Goal: Use online tool/utility: Utilize a website feature to perform a specific function

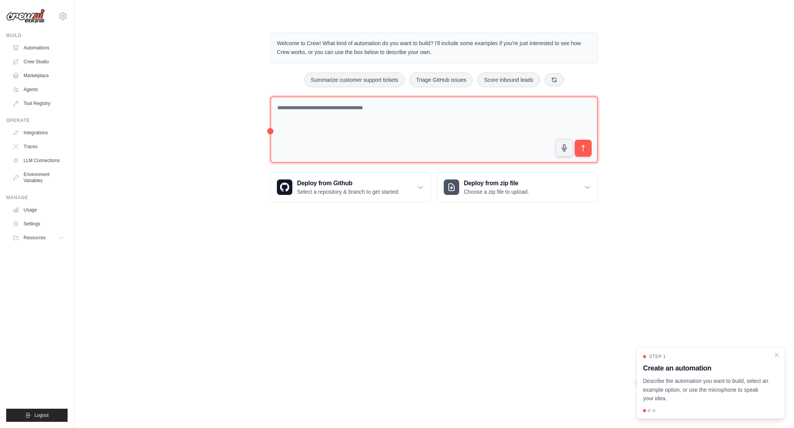
click at [454, 131] on textarea at bounding box center [434, 130] width 328 height 67
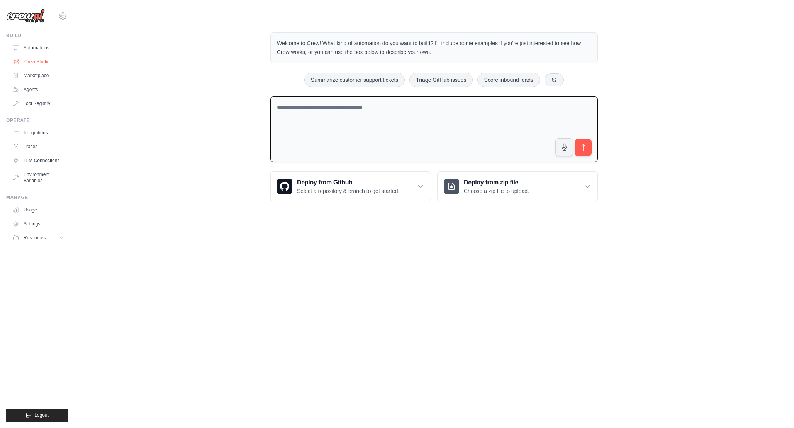
click at [32, 61] on link "Crew Studio" at bounding box center [39, 62] width 58 height 12
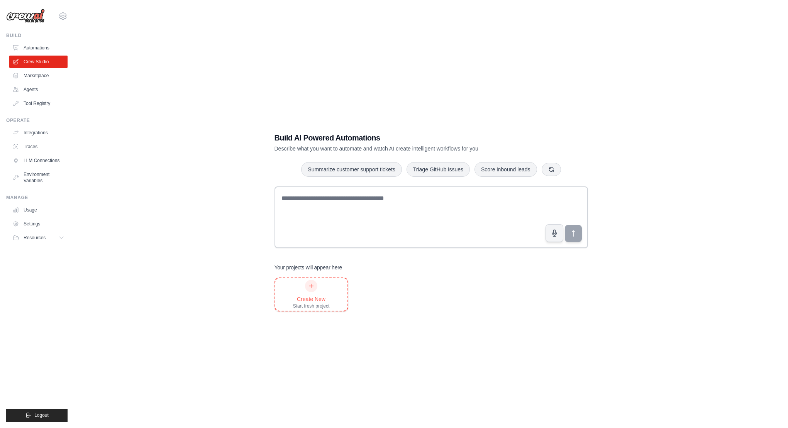
click at [310, 290] on div at bounding box center [311, 286] width 12 height 12
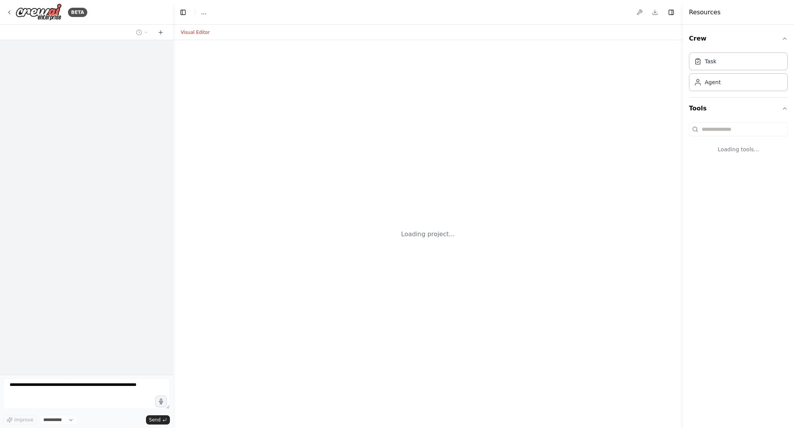
select select "****"
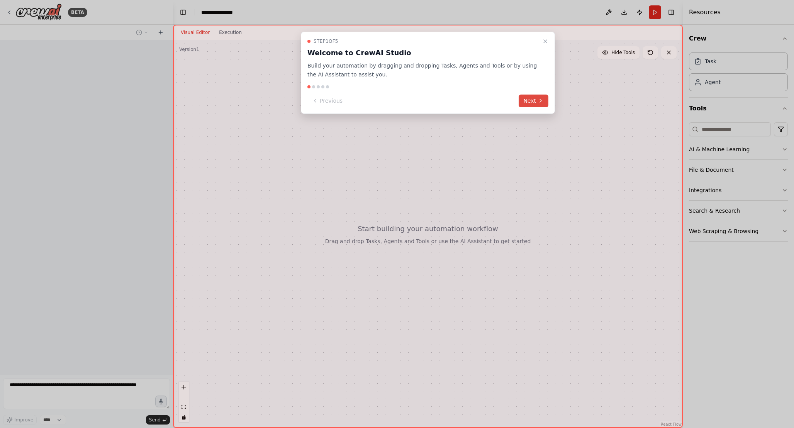
click at [537, 96] on button "Next" at bounding box center [534, 101] width 30 height 13
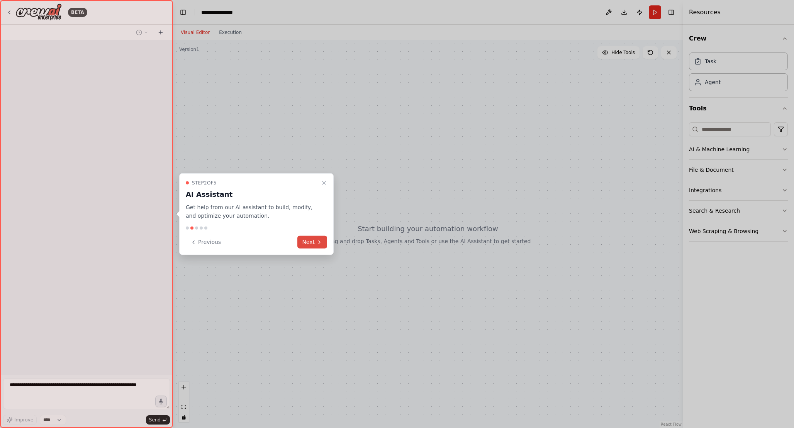
click at [310, 240] on button "Next" at bounding box center [312, 242] width 30 height 13
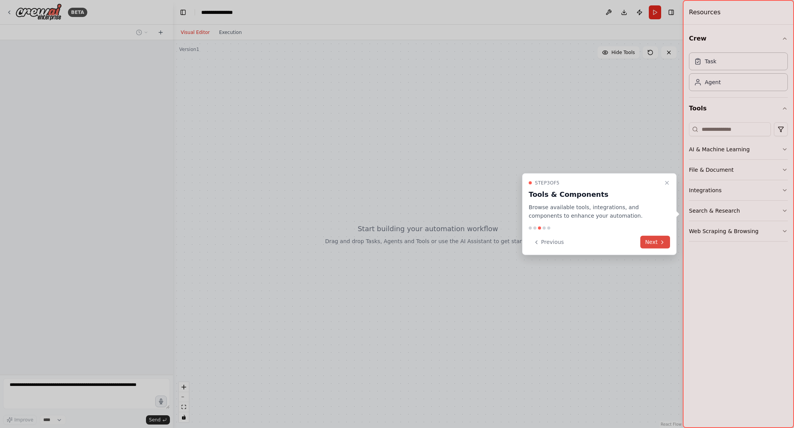
click at [654, 244] on button "Next" at bounding box center [656, 242] width 30 height 13
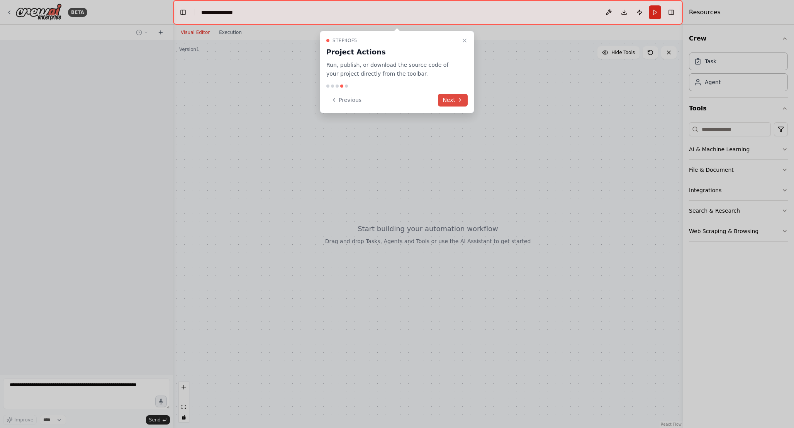
click at [458, 103] on button "Next" at bounding box center [453, 100] width 30 height 13
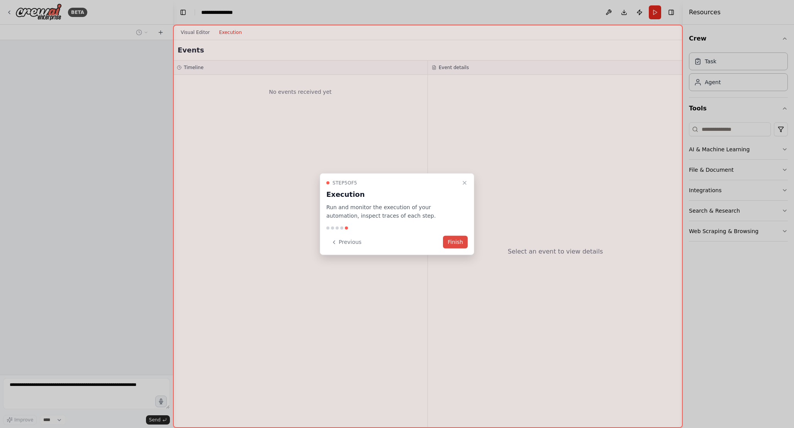
click at [460, 246] on button "Finish" at bounding box center [455, 242] width 25 height 13
